Goal: Information Seeking & Learning: Learn about a topic

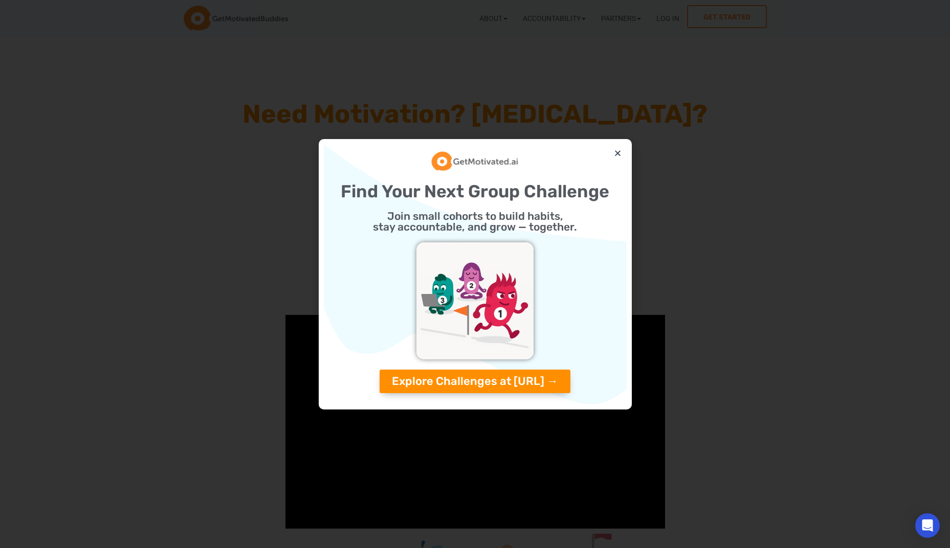
click at [614, 146] on div "Find Your Next Group Challenge Join small cohorts to build habits, stay account…" at bounding box center [475, 274] width 303 height 260
click at [618, 153] on icon "Close" at bounding box center [618, 153] width 8 height 8
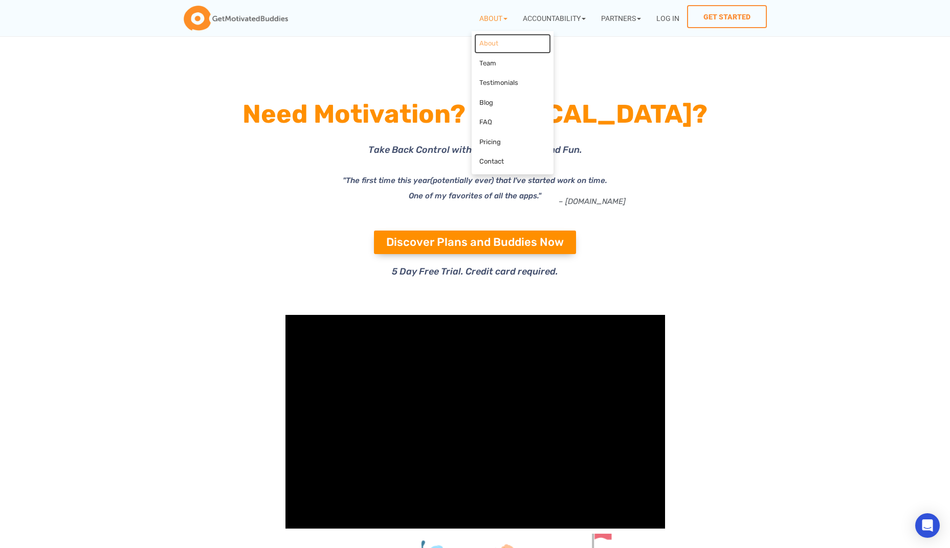
click at [491, 45] on link "About" at bounding box center [512, 44] width 77 height 20
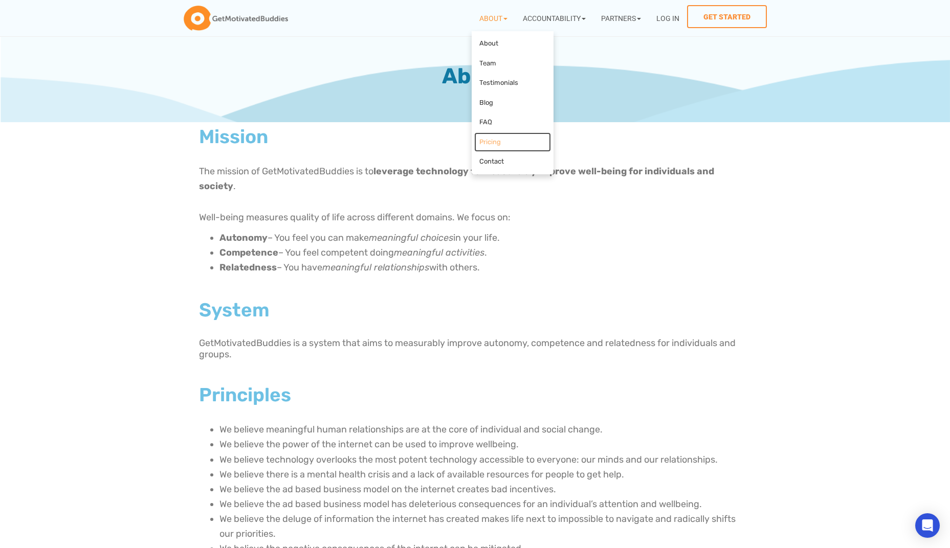
click at [497, 141] on link "Pricing" at bounding box center [512, 143] width 77 height 20
click at [497, 142] on link "Pricing" at bounding box center [512, 143] width 77 height 20
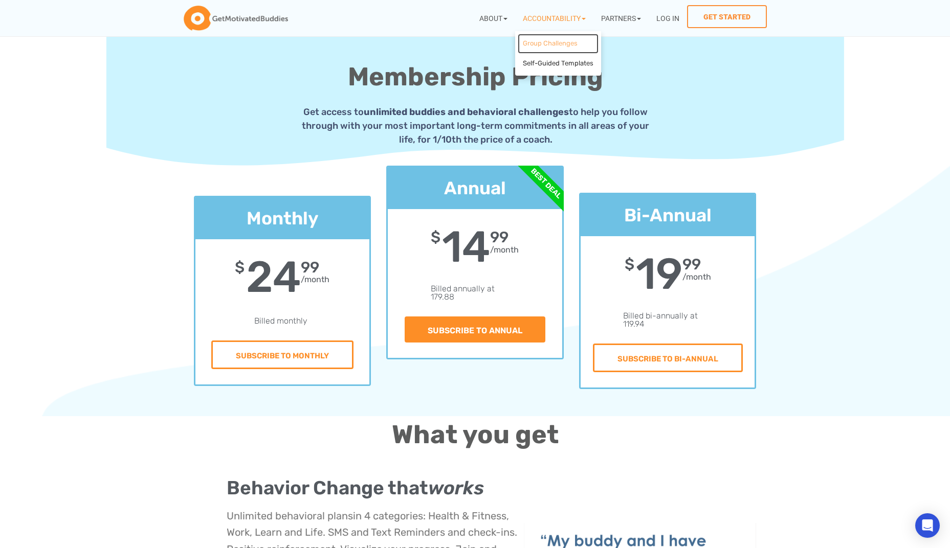
click at [560, 44] on link "Group Challenges" at bounding box center [558, 44] width 81 height 20
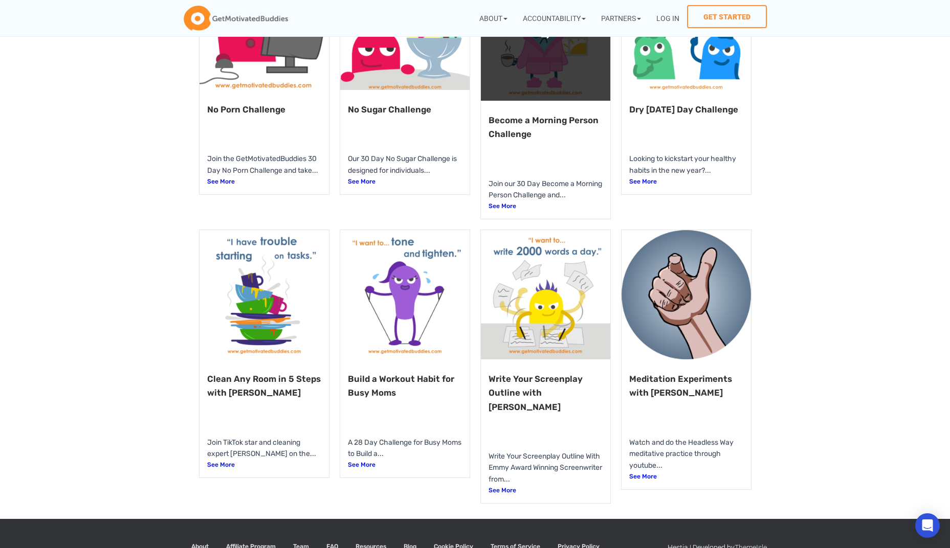
scroll to position [581, 0]
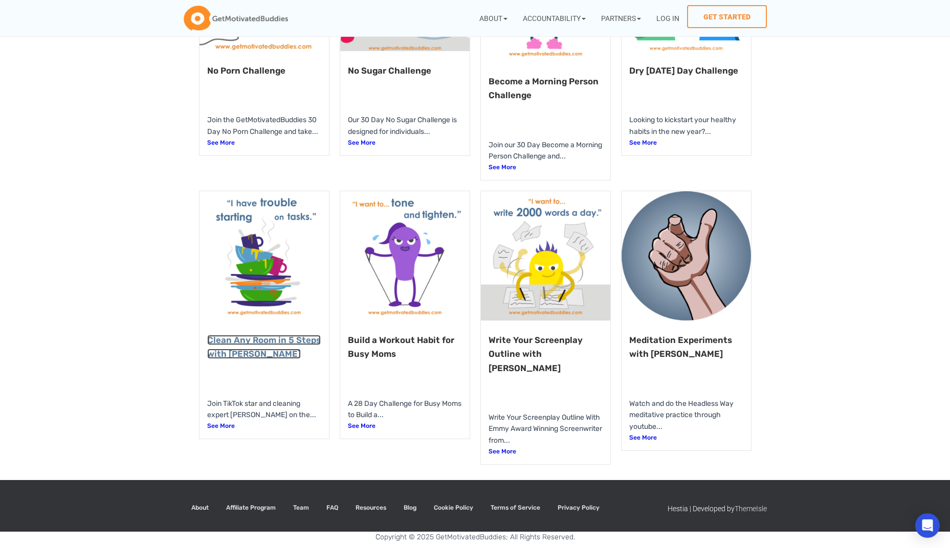
click at [255, 342] on link "Clean Any Room in 5 Steps with Ann Russell" at bounding box center [264, 347] width 114 height 24
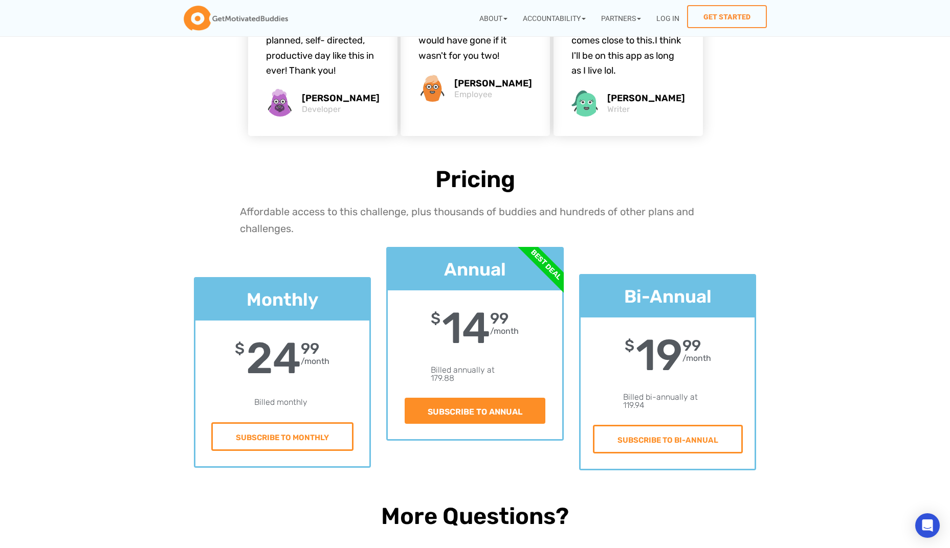
scroll to position [2955, 0]
